Goal: Task Accomplishment & Management: Manage account settings

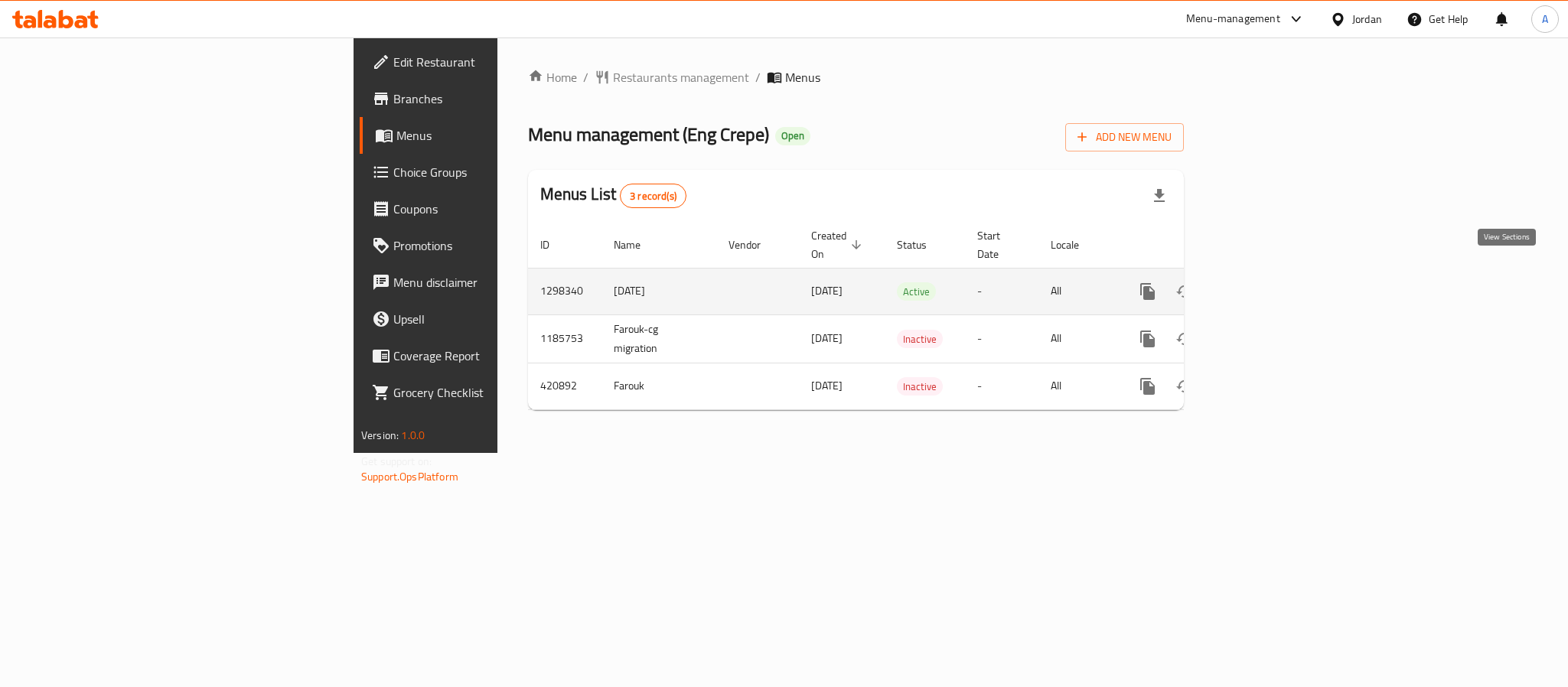
click at [1267, 283] on icon "enhanced table" at bounding box center [1258, 291] width 18 height 18
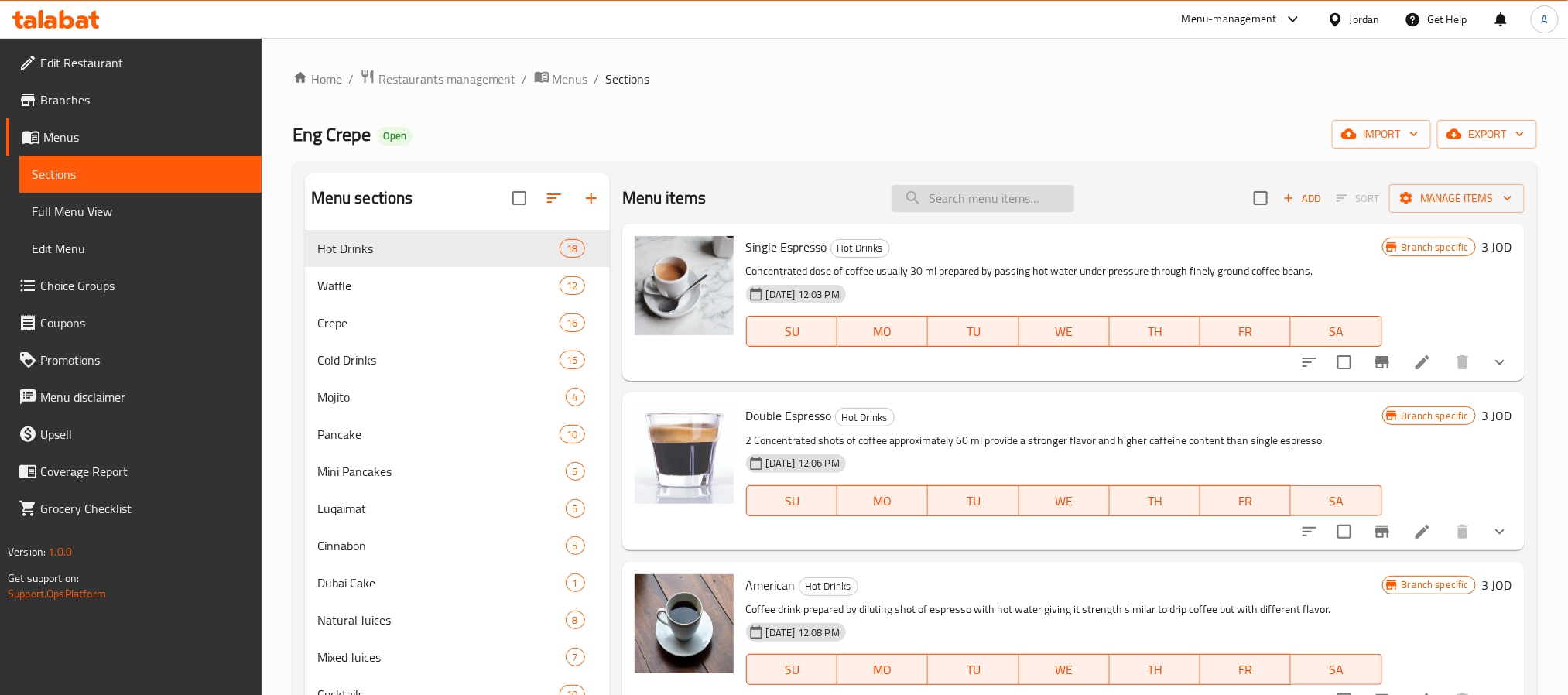
click at [1038, 204] on input "search" at bounding box center [983, 198] width 182 height 27
paste input "Banana Stuffed Crepe Roll"
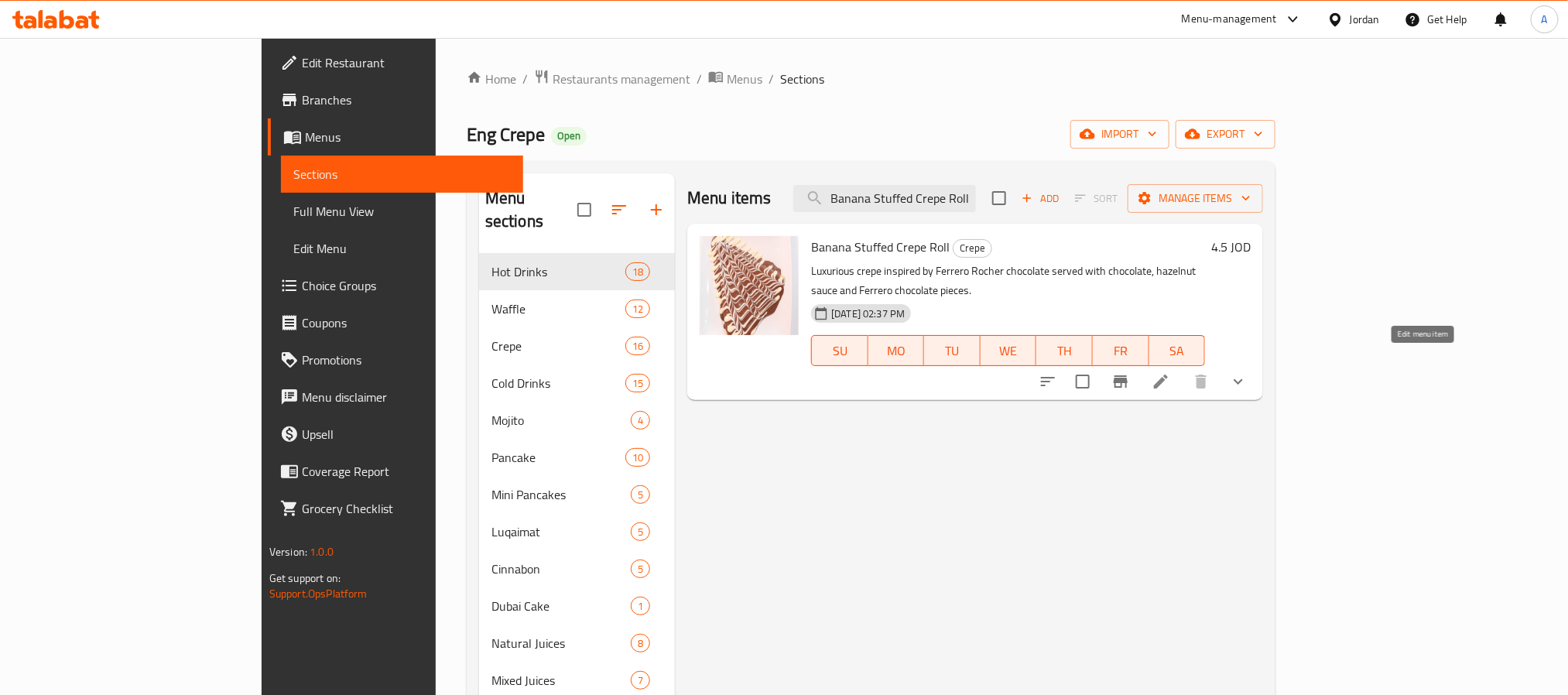
type input "Banana Stuffed Crepe Roll"
click at [1168, 374] on icon at bounding box center [1161, 381] width 14 height 14
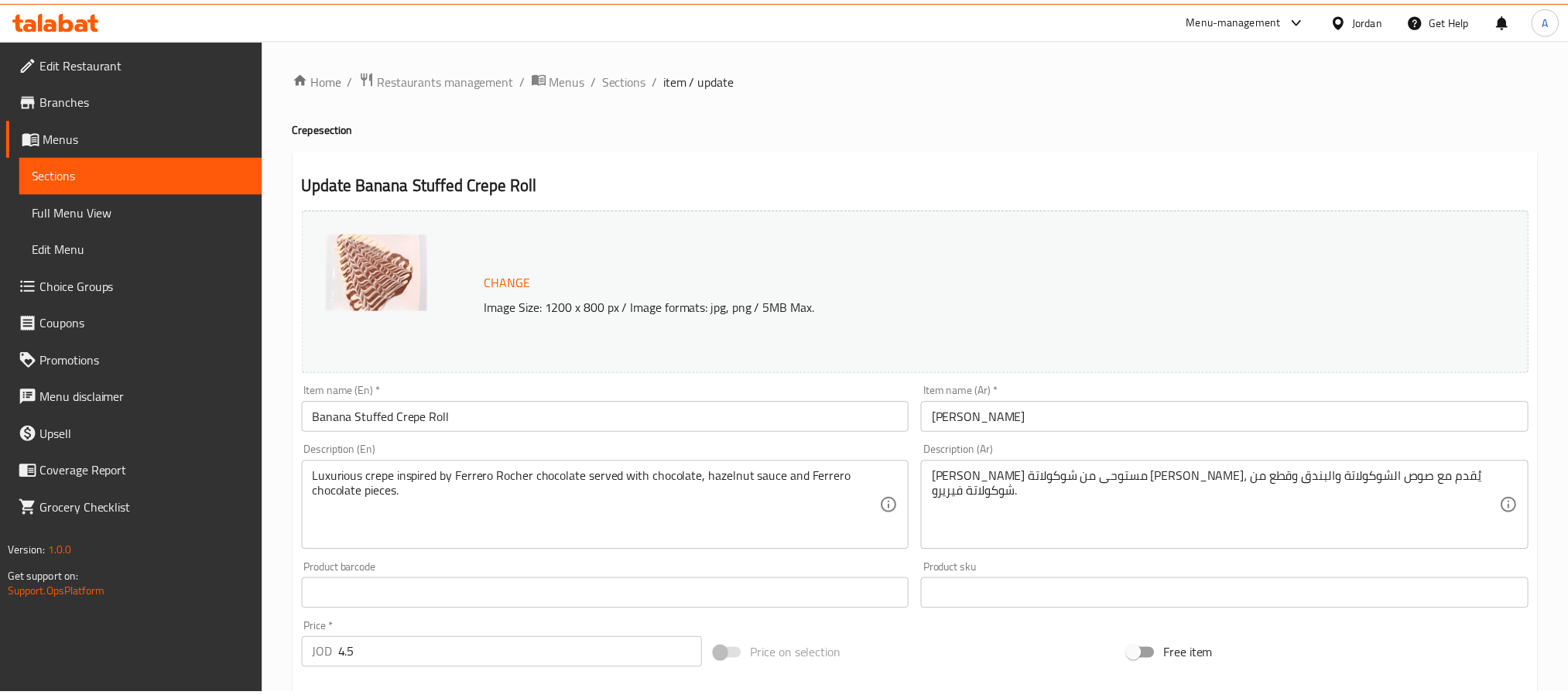
scroll to position [447, 0]
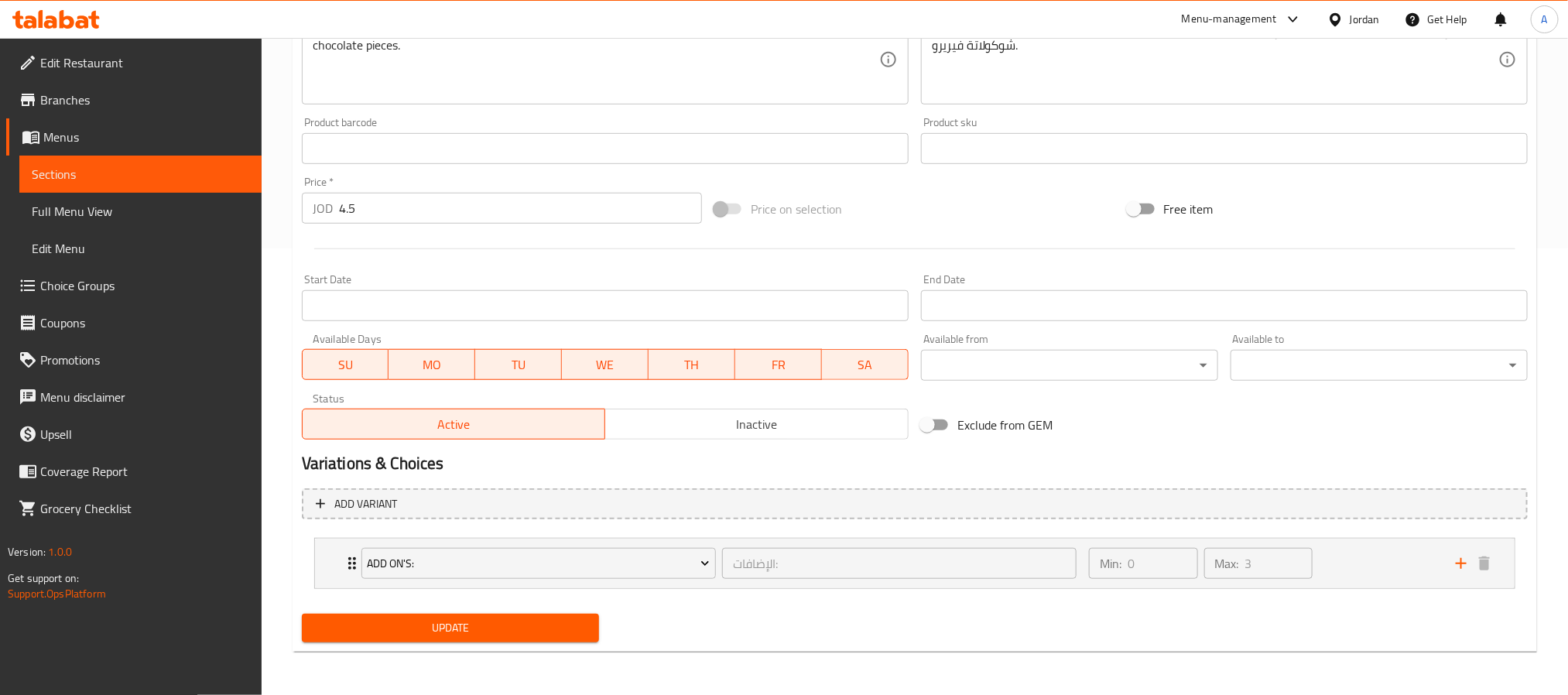
click at [862, 239] on div at bounding box center [914, 249] width 1238 height 38
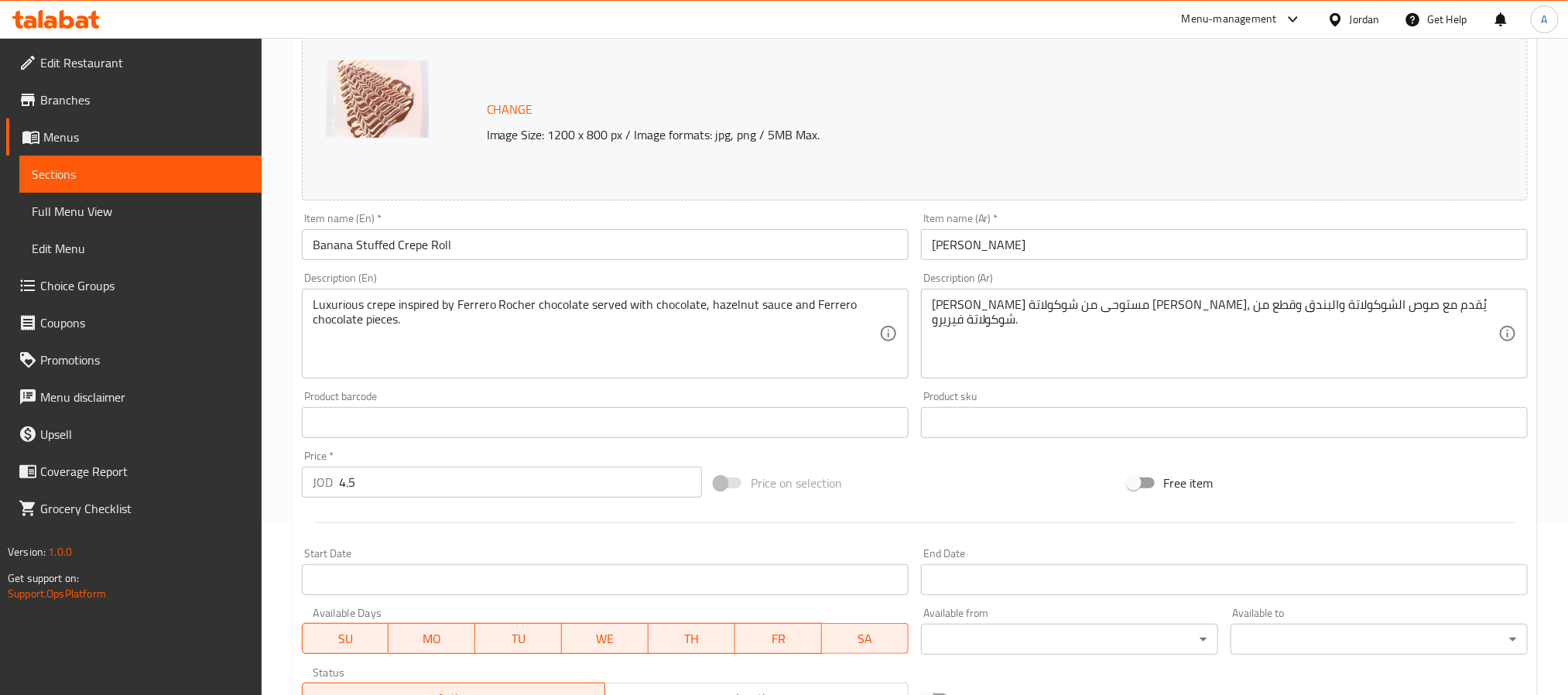
scroll to position [215, 0]
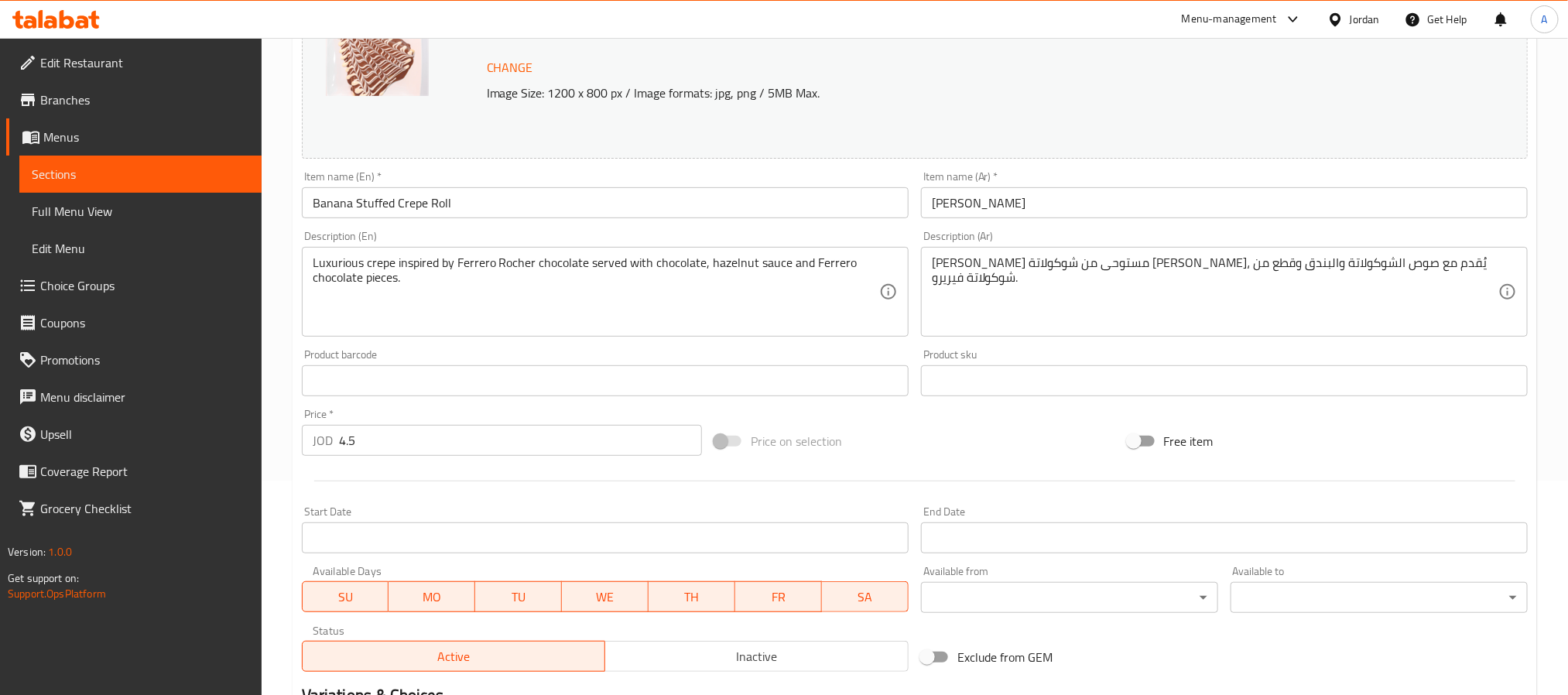
click at [987, 211] on input "[PERSON_NAME]" at bounding box center [1224, 203] width 607 height 31
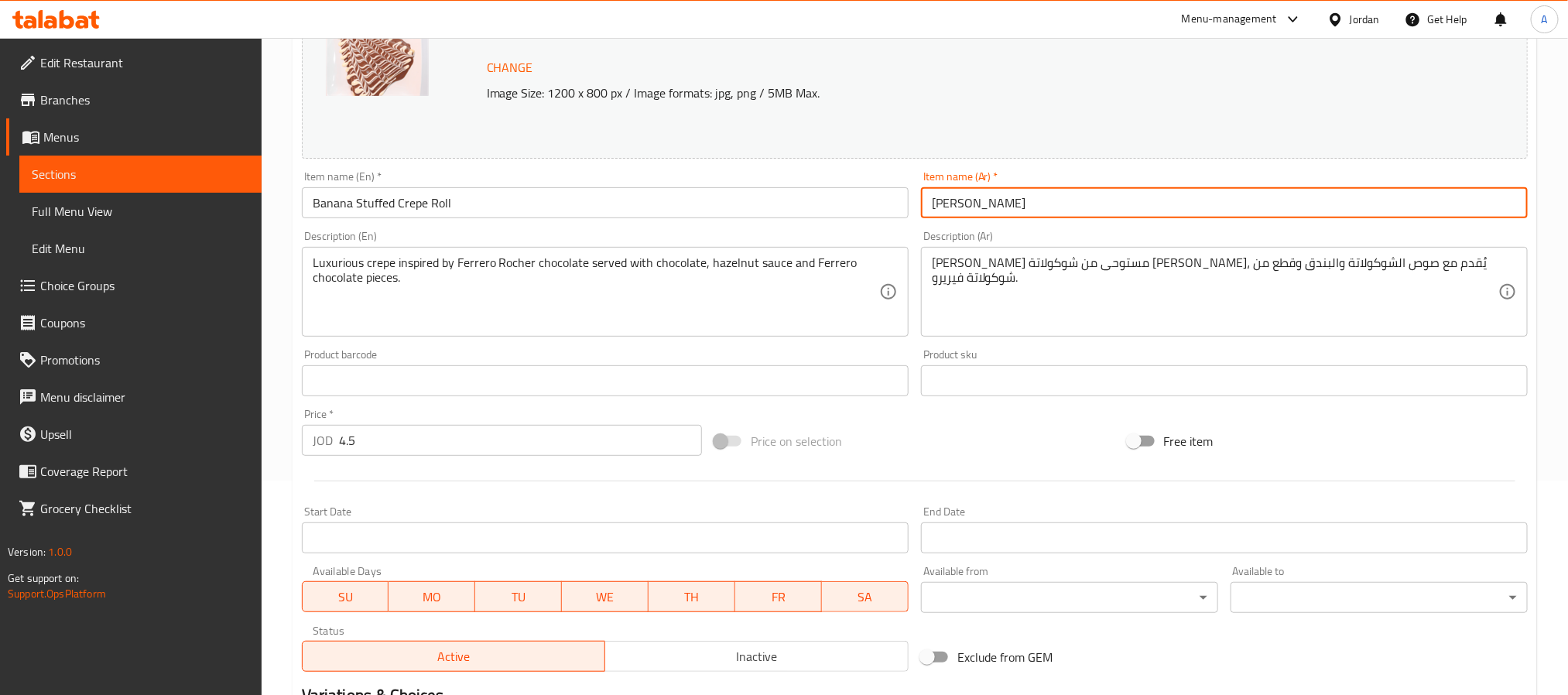
click at [987, 211] on input "[PERSON_NAME]" at bounding box center [1224, 203] width 607 height 31
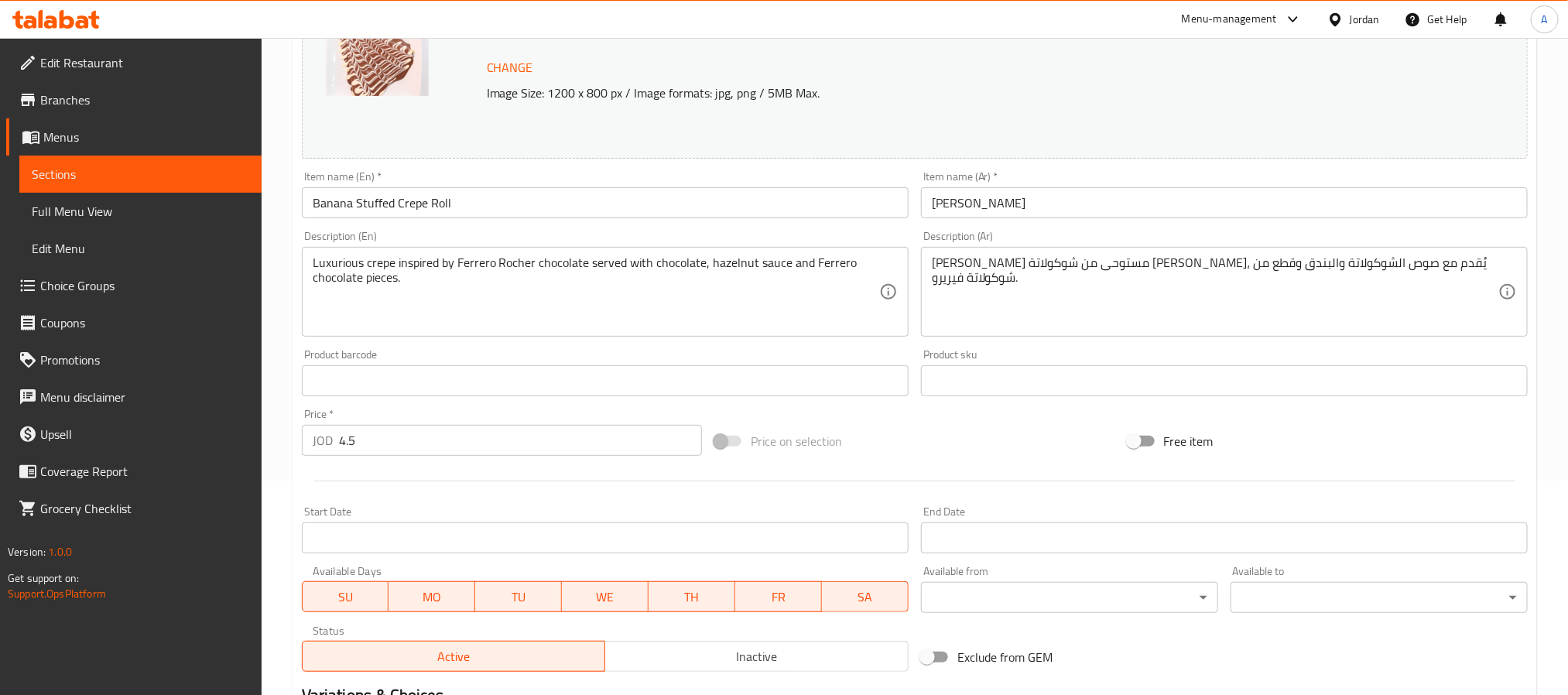
click at [437, 216] on input "Banana Stuffed Crepe Roll" at bounding box center [605, 203] width 607 height 31
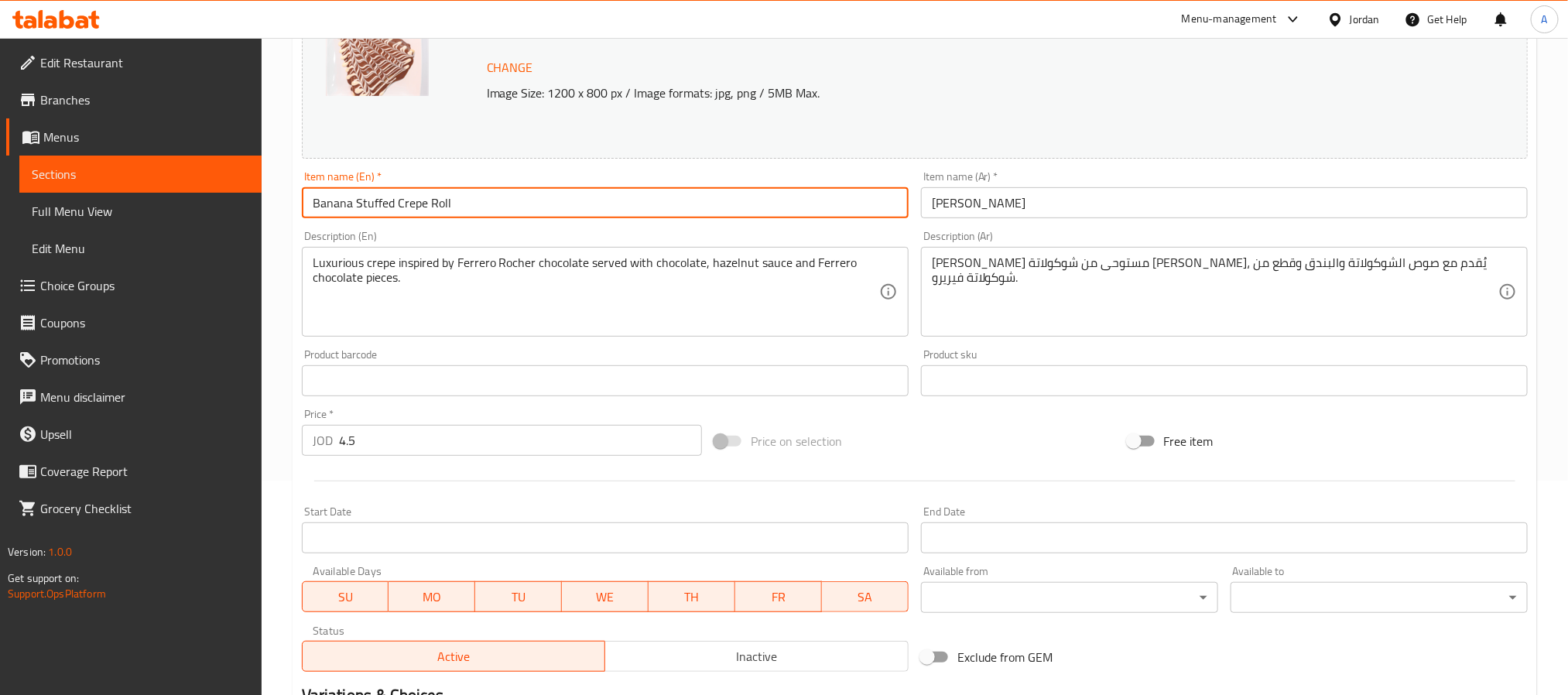
click at [437, 216] on input "Banana Stuffed Crepe Roll" at bounding box center [605, 203] width 607 height 31
paste input "Ferrero Rocher Crepe"
type input "Ferrero Rocher Crepe"
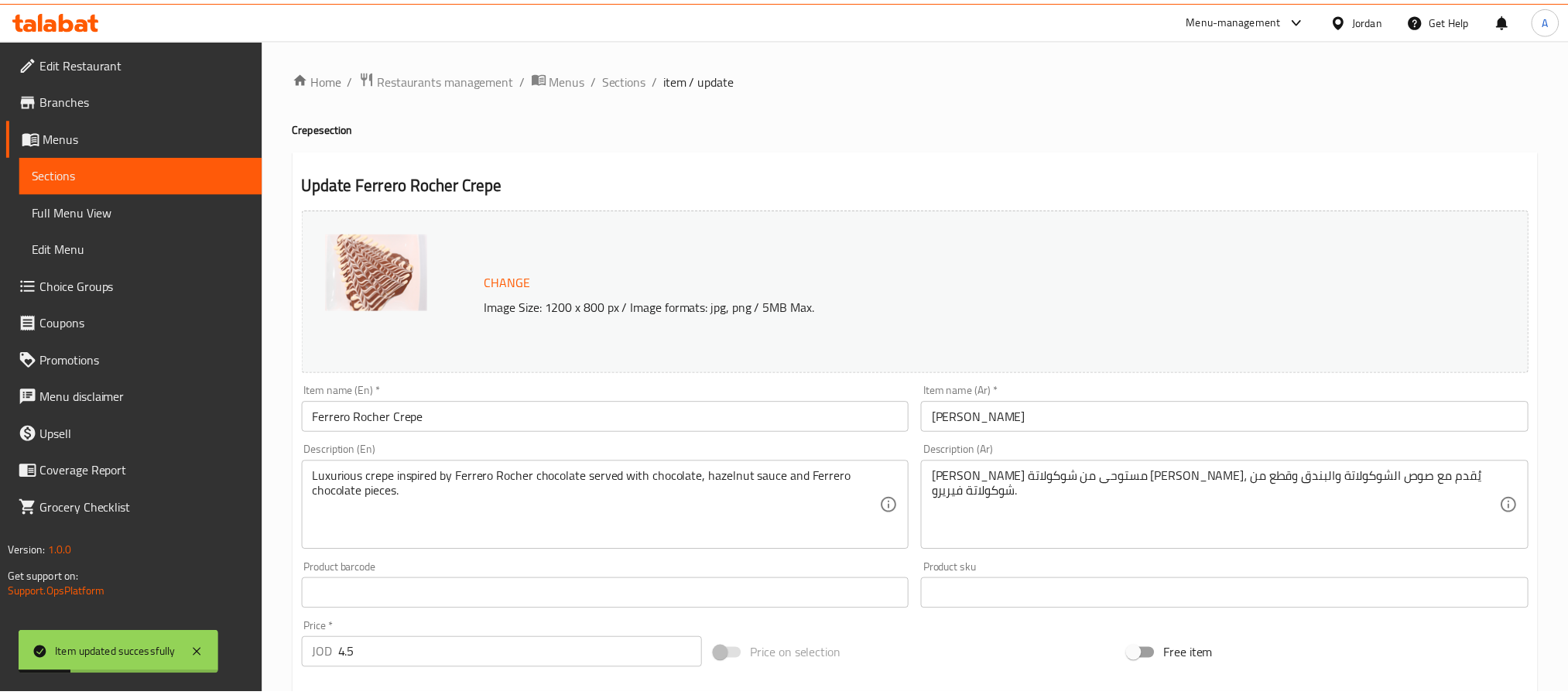
scroll to position [447, 0]
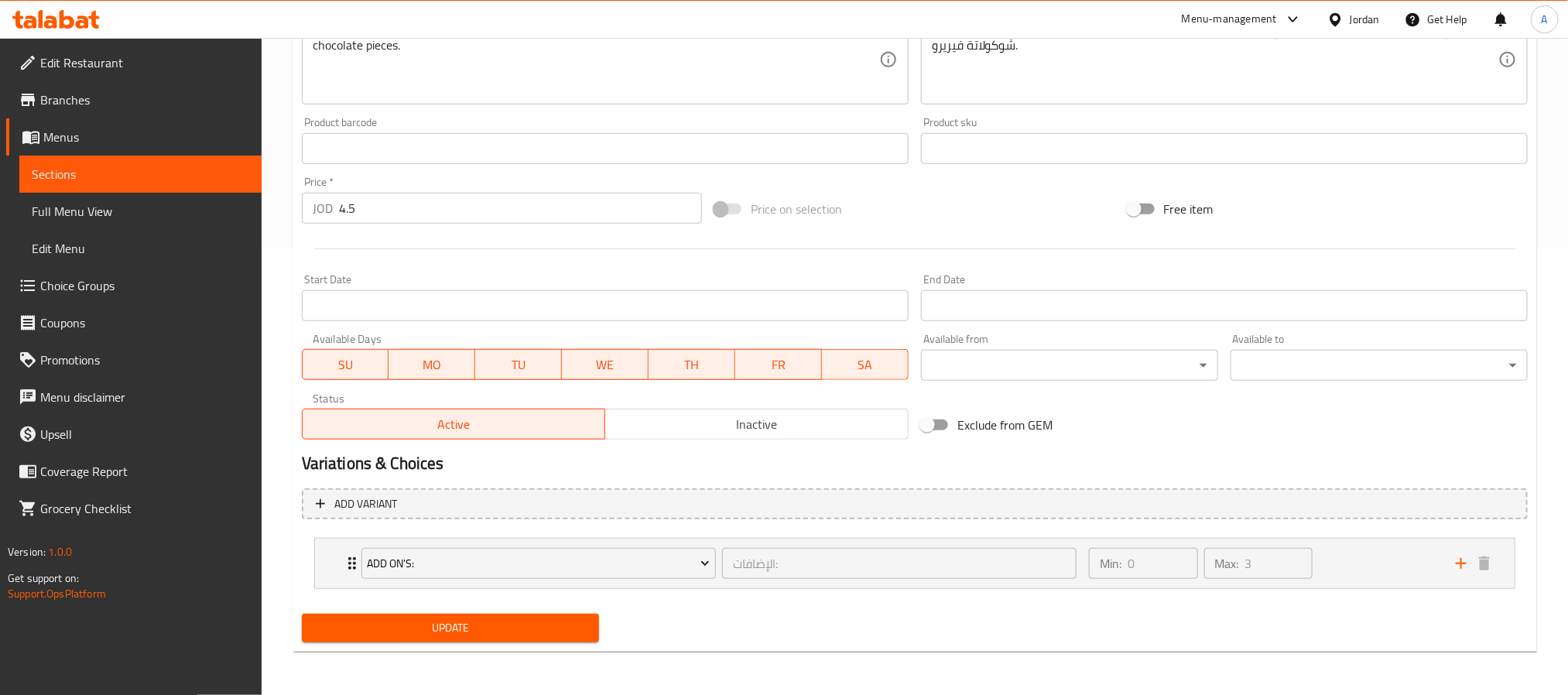
click at [458, 637] on span "Update" at bounding box center [451, 628] width 273 height 19
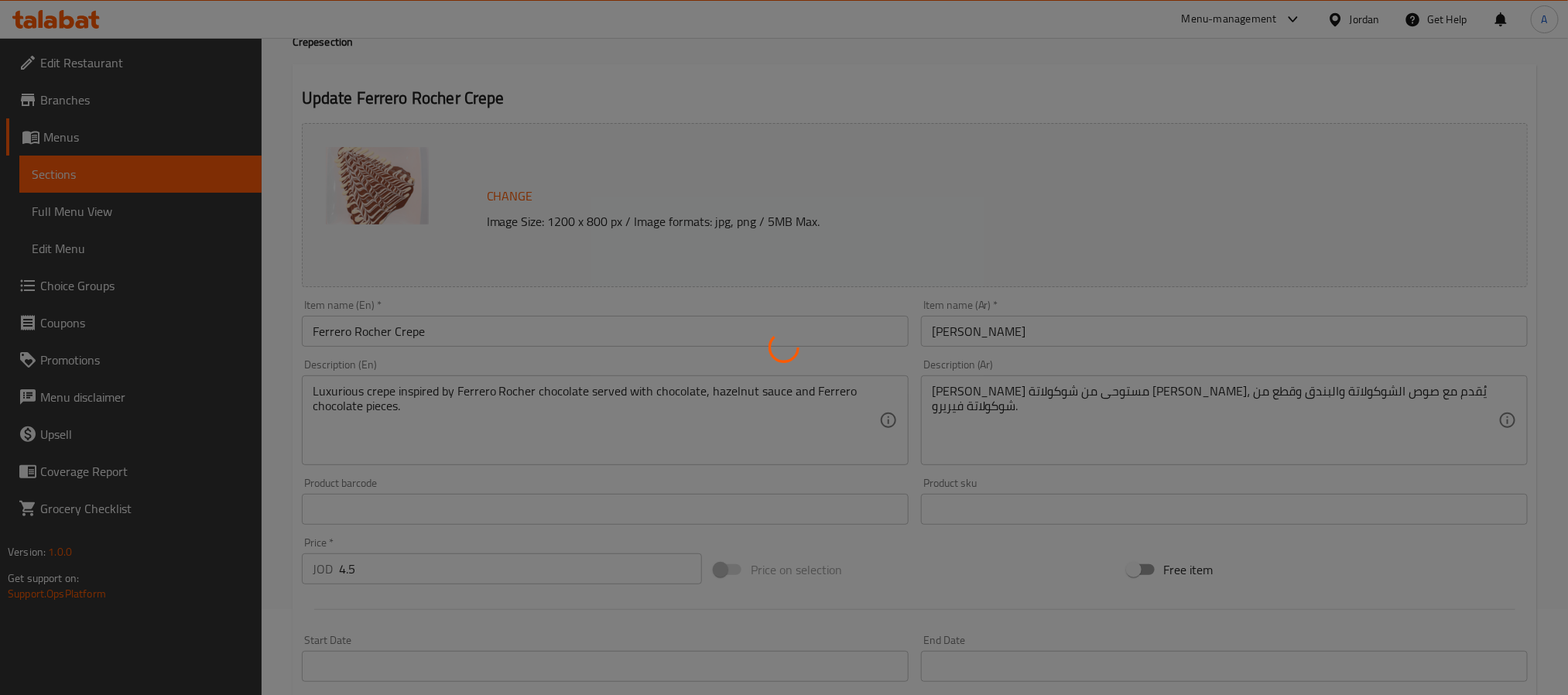
scroll to position [0, 0]
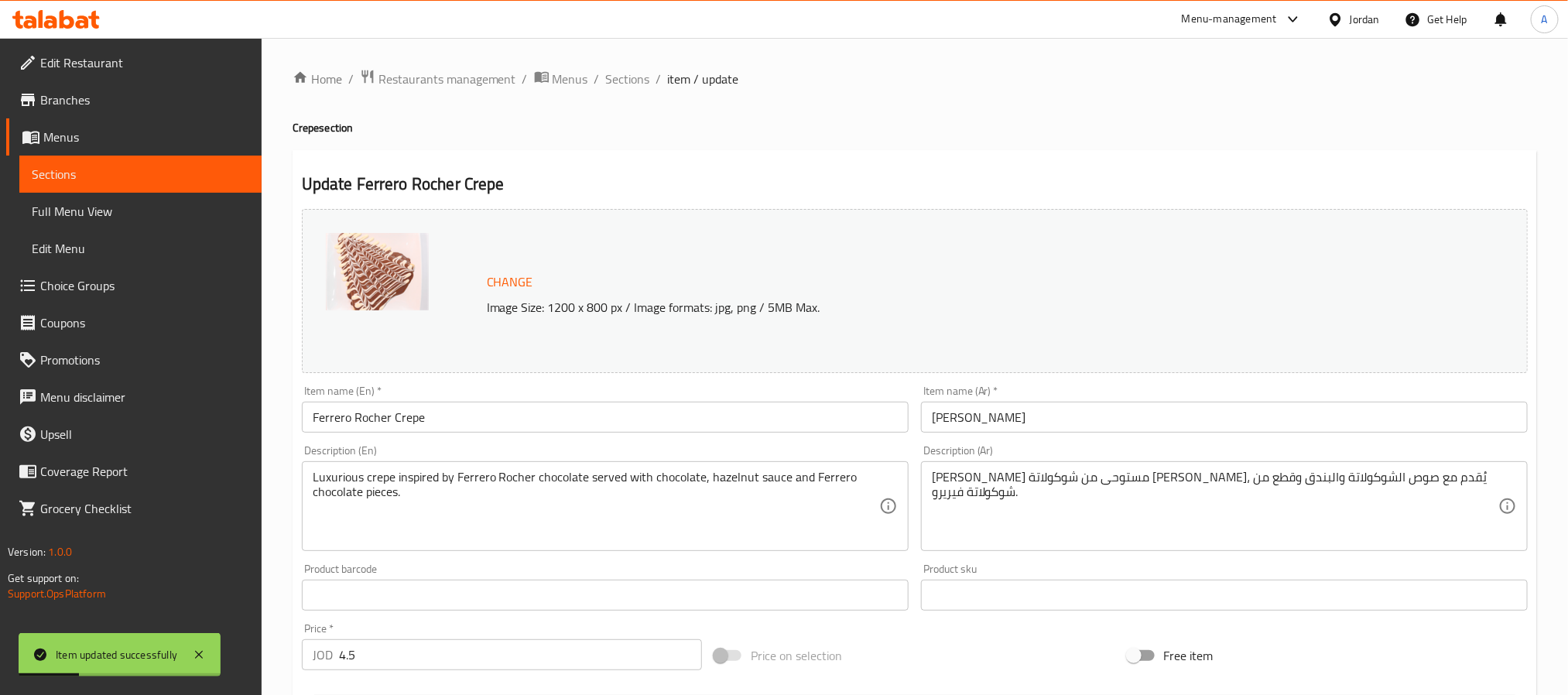
click at [631, 58] on div "Home / Restaurants management / Menus / Sections / item / update Crepe section …" at bounding box center [914, 590] width 1306 height 1104
click at [630, 82] on span "Sections" at bounding box center [628, 78] width 44 height 18
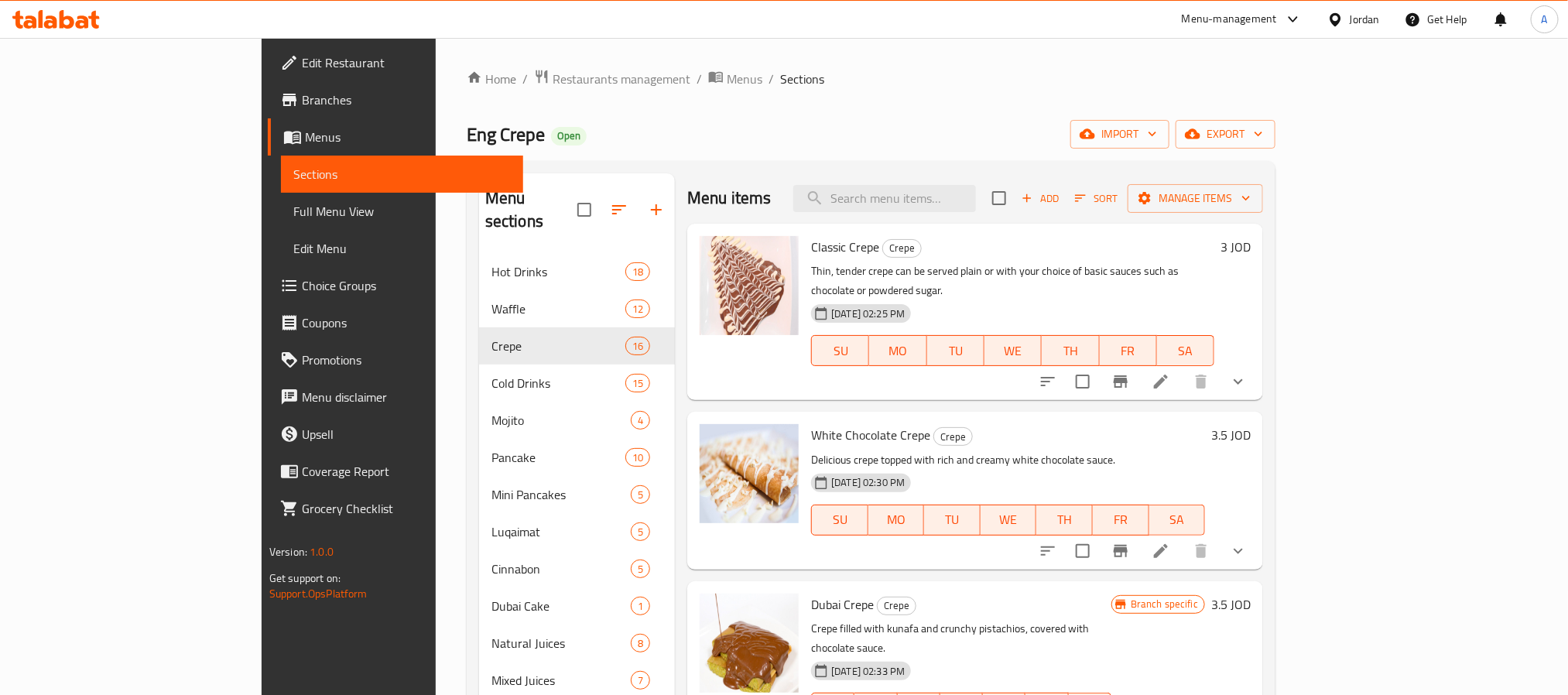
click at [1354, 30] on div "Jordan" at bounding box center [1353, 19] width 77 height 37
click at [1360, 22] on div "Jordan" at bounding box center [1364, 19] width 30 height 17
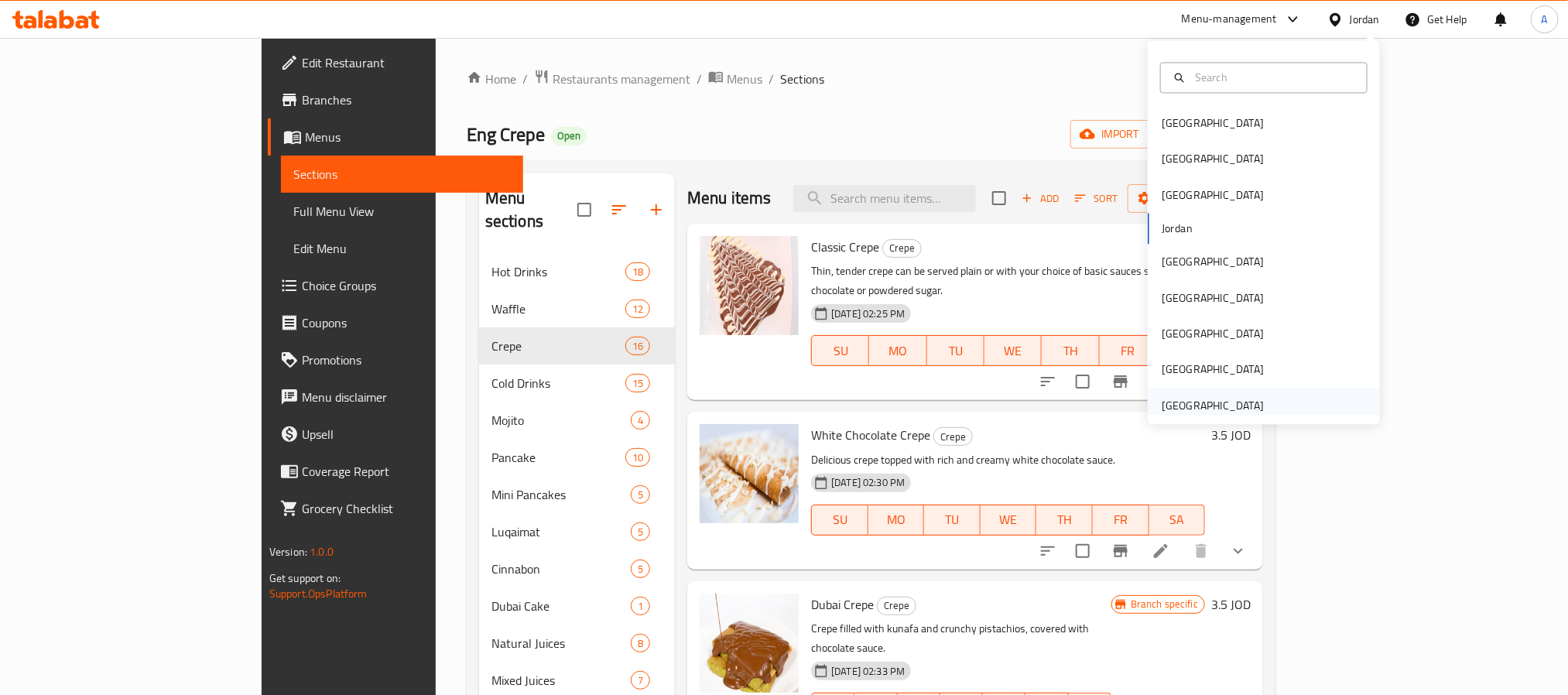
click at [1229, 405] on div "[GEOGRAPHIC_DATA]" at bounding box center [1213, 406] width 102 height 17
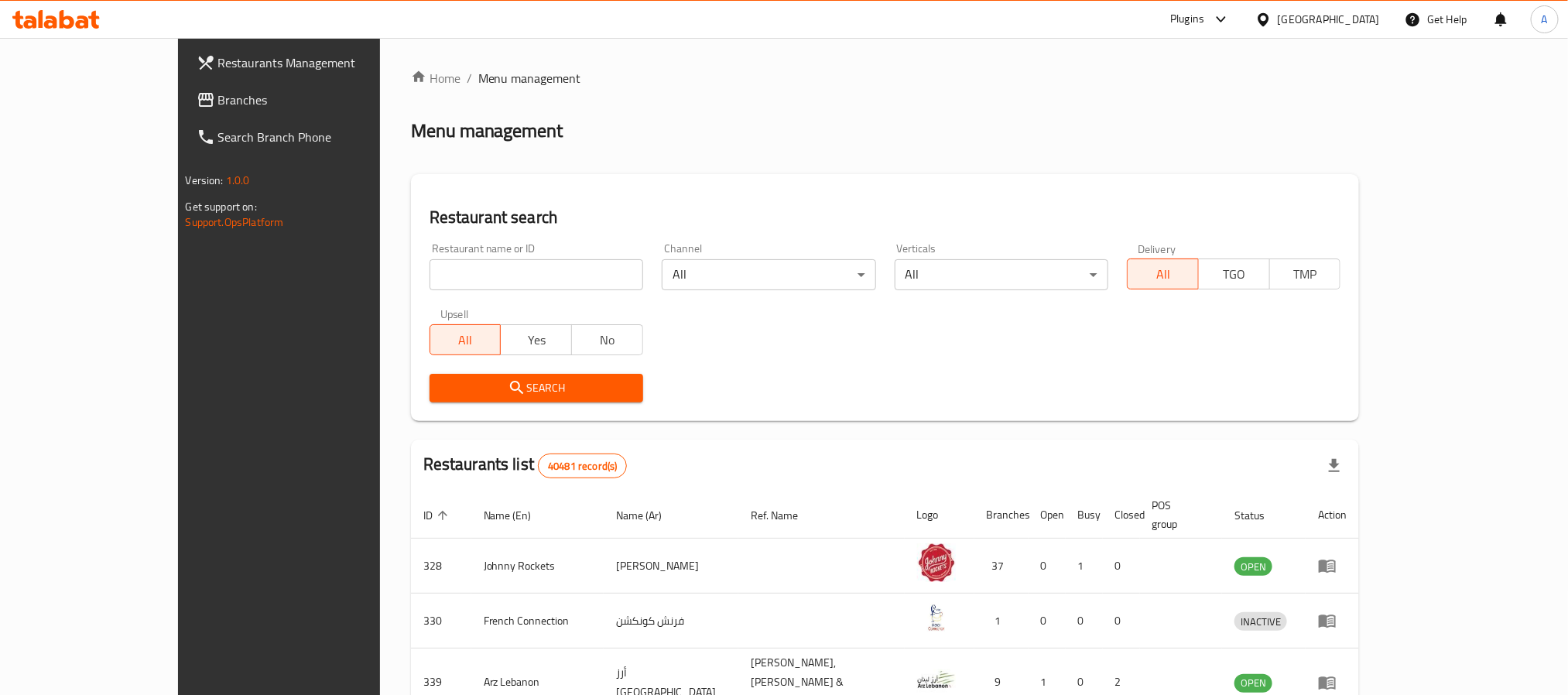
click at [218, 94] on span "Branches" at bounding box center [322, 99] width 209 height 18
